Goal: Check status: Check status

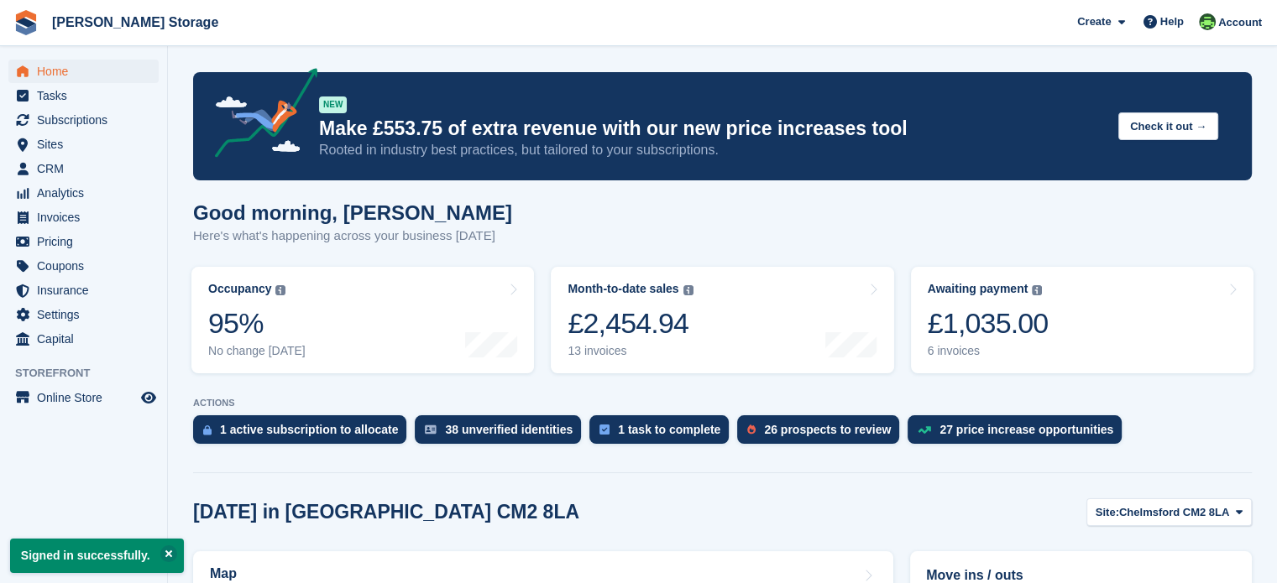
click at [977, 333] on div "£1,035.00" at bounding box center [988, 323] width 121 height 34
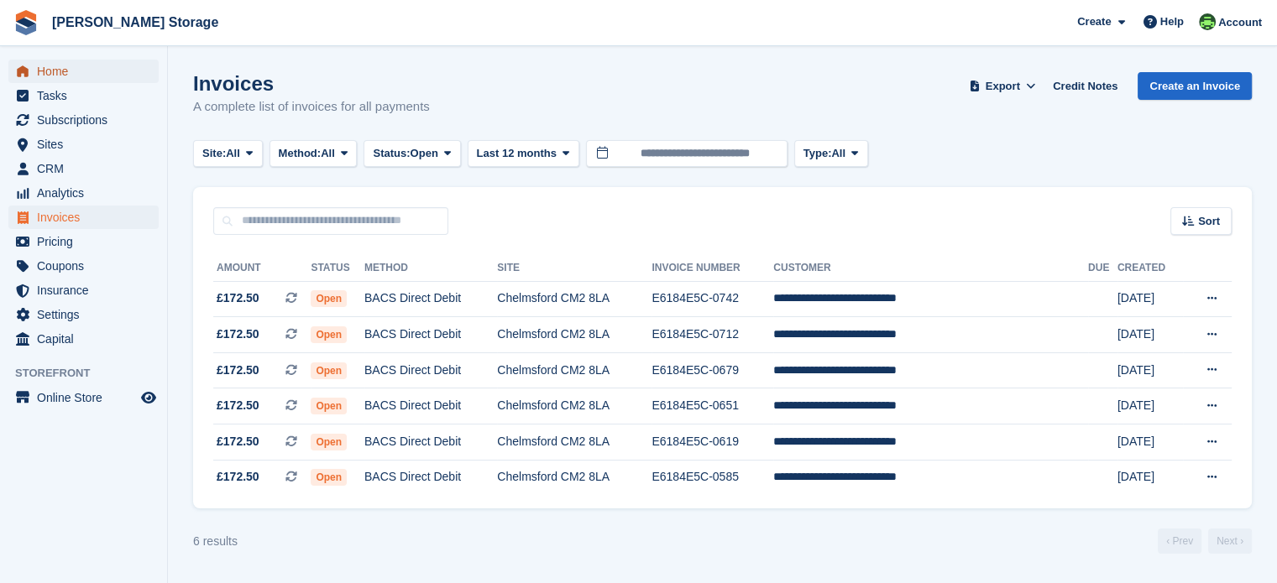
click at [67, 76] on span "Home" at bounding box center [87, 72] width 101 height 24
